Goal: Navigation & Orientation: Find specific page/section

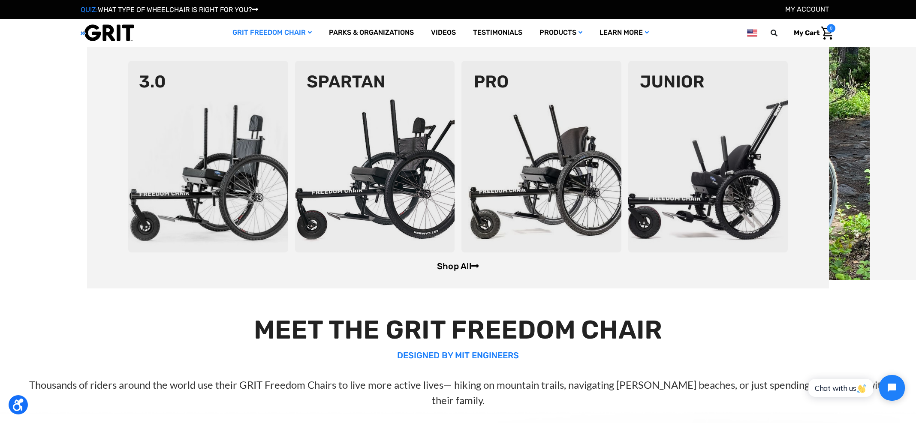
click at [453, 264] on link "Shop All" at bounding box center [458, 266] width 42 height 10
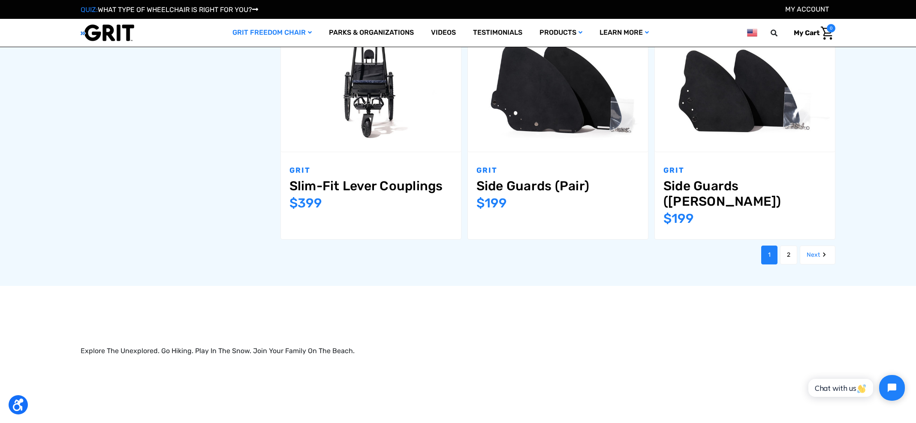
scroll to position [1111, 0]
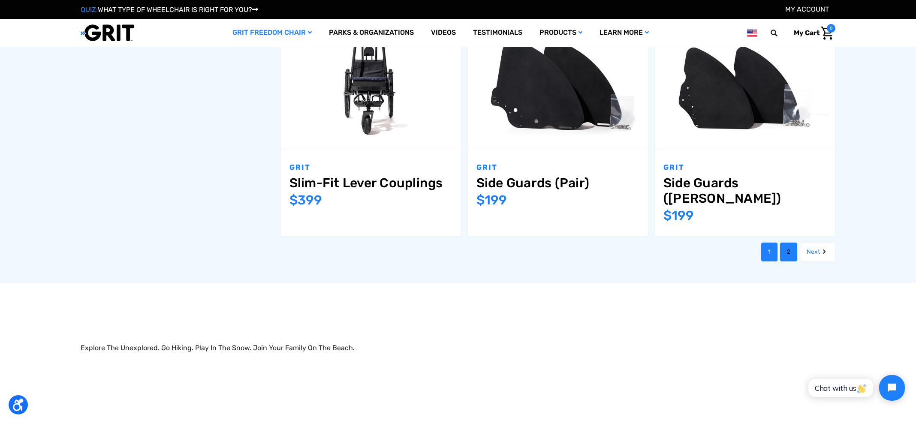
click at [794, 243] on link "2" at bounding box center [788, 252] width 17 height 19
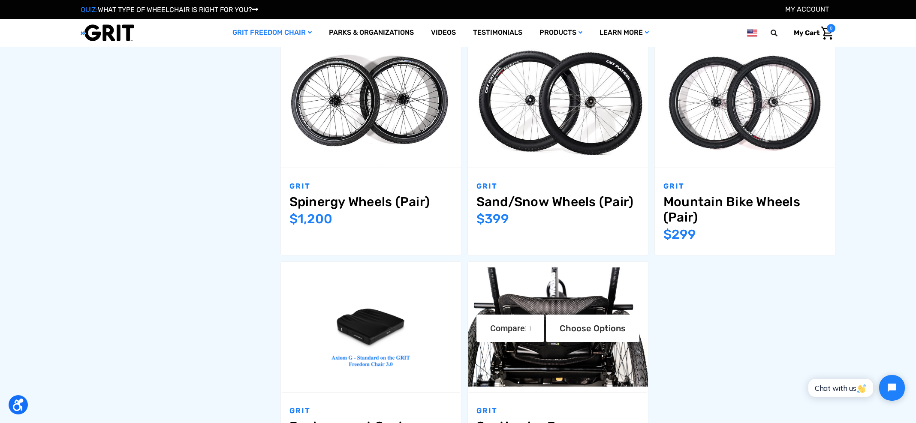
scroll to position [835, 0]
